Goal: Task Accomplishment & Management: Use online tool/utility

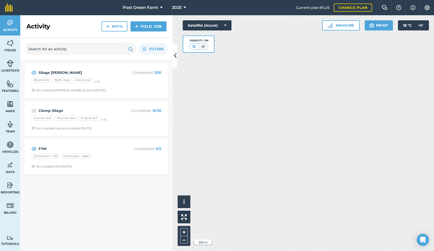
click at [176, 58] on icon at bounding box center [175, 55] width 3 height 9
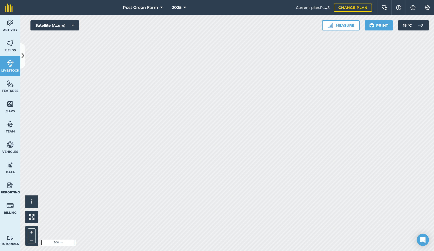
click at [23, 59] on icon at bounding box center [23, 55] width 3 height 9
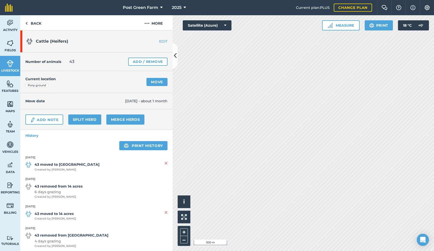
click at [156, 82] on link "Move" at bounding box center [157, 82] width 21 height 8
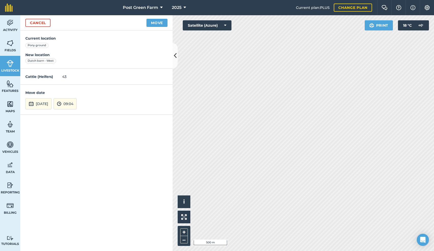
click at [46, 102] on button "[DATE]" at bounding box center [38, 103] width 26 height 11
click at [41, 36] on button "‹" at bounding box center [42, 35] width 11 height 11
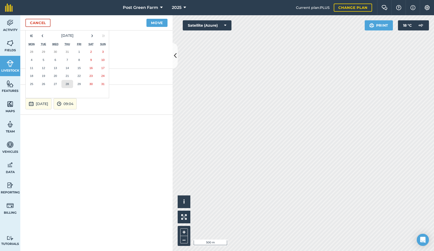
click at [68, 83] on abbr "28" at bounding box center [67, 83] width 3 height 3
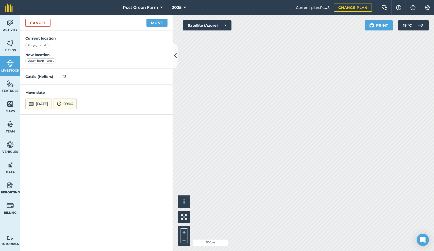
click at [160, 22] on button "Move" at bounding box center [157, 23] width 21 height 8
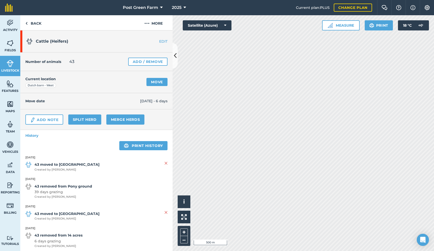
click at [176, 56] on icon at bounding box center [175, 55] width 3 height 9
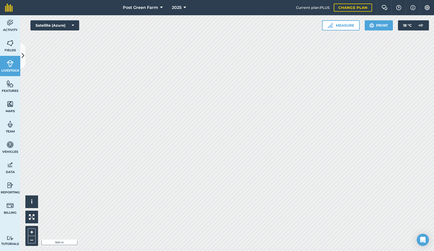
click at [23, 53] on icon at bounding box center [23, 55] width 3 height 9
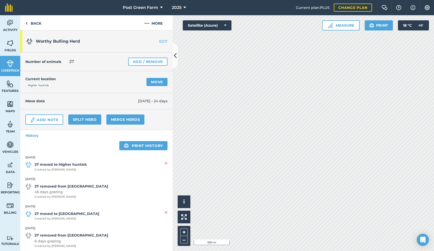
click at [156, 82] on link "Move" at bounding box center [157, 82] width 21 height 8
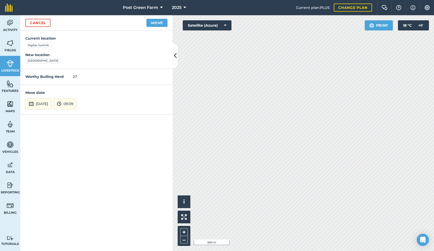
click at [39, 101] on button "[DATE]" at bounding box center [38, 103] width 26 height 11
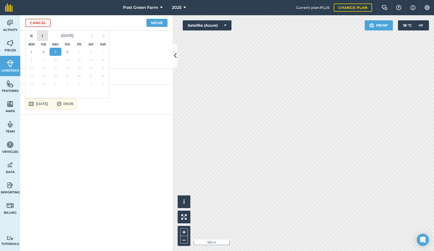
click at [44, 36] on button "‹" at bounding box center [42, 35] width 11 height 11
click at [79, 72] on button "22" at bounding box center [79, 76] width 12 height 8
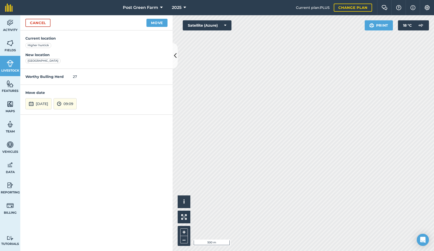
click at [155, 20] on button "Move" at bounding box center [157, 23] width 21 height 8
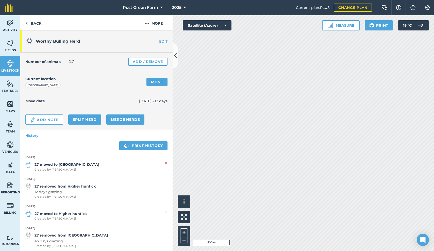
click at [177, 55] on button at bounding box center [175, 55] width 5 height 25
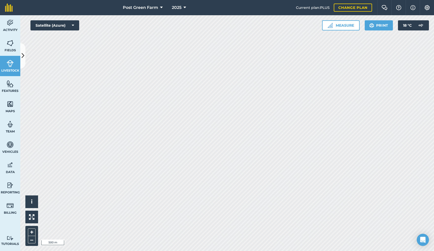
click at [44, 5] on nav "Post Green Farm 2025" at bounding box center [157, 7] width 278 height 15
click at [72, 26] on button "Satellite (Azure)" at bounding box center [54, 25] width 49 height 10
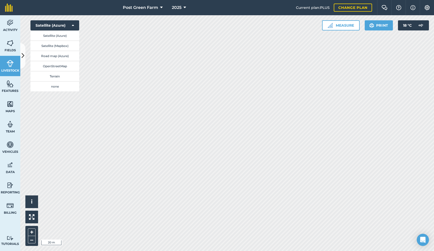
click at [72, 26] on button "Satellite (Azure)" at bounding box center [54, 25] width 49 height 10
